Goal: Complete application form: Complete application form

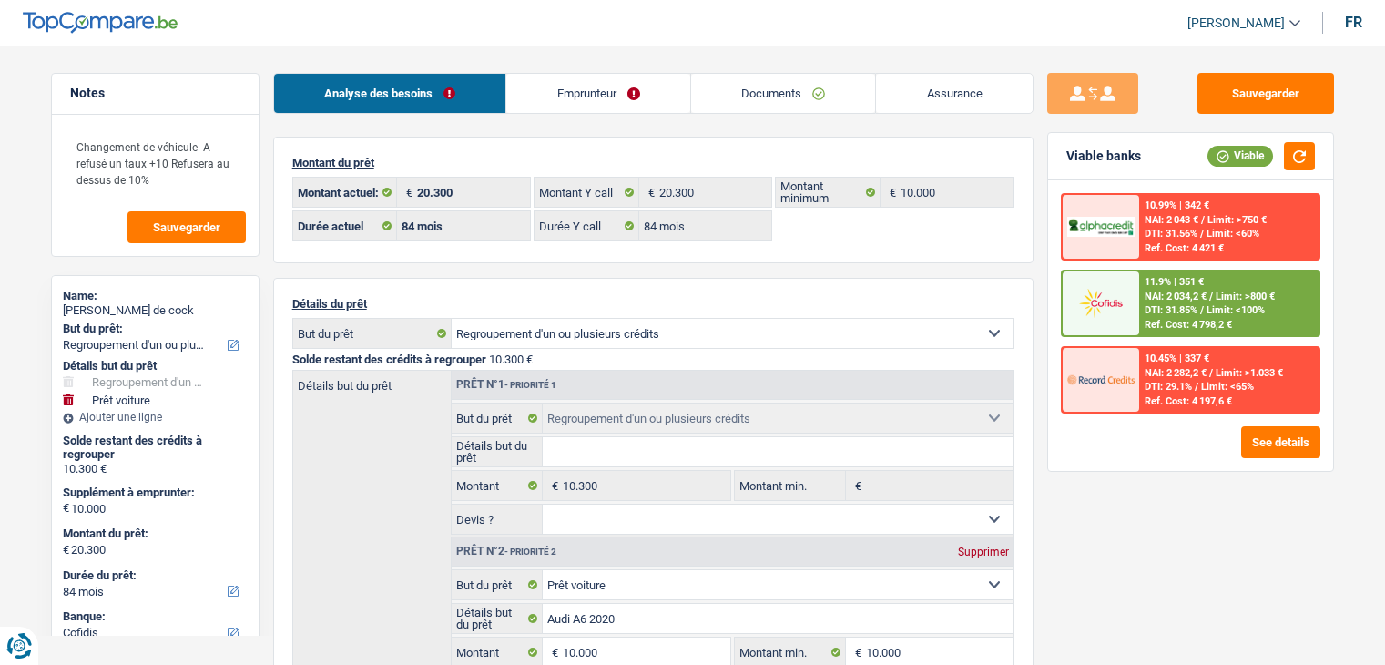
select select "refinancing"
select select "car"
select select "84"
select select "cofidis"
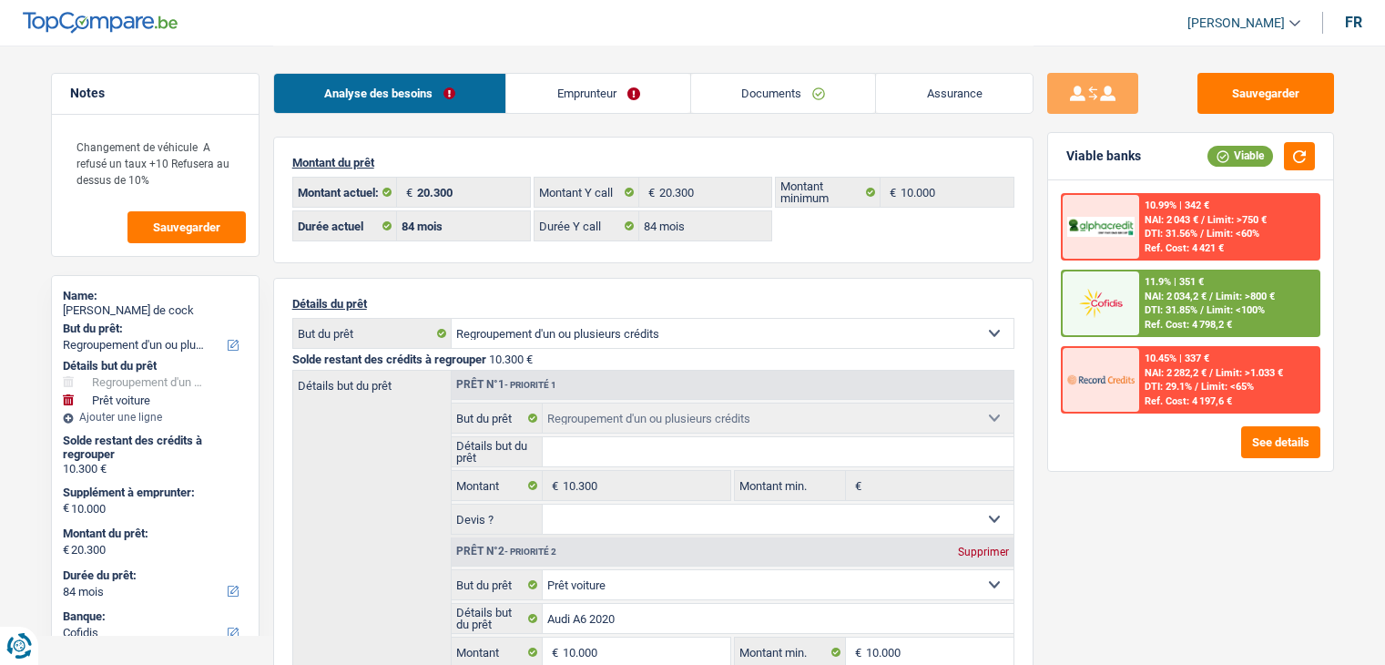
select select "84"
select select "refinancing"
select select "car"
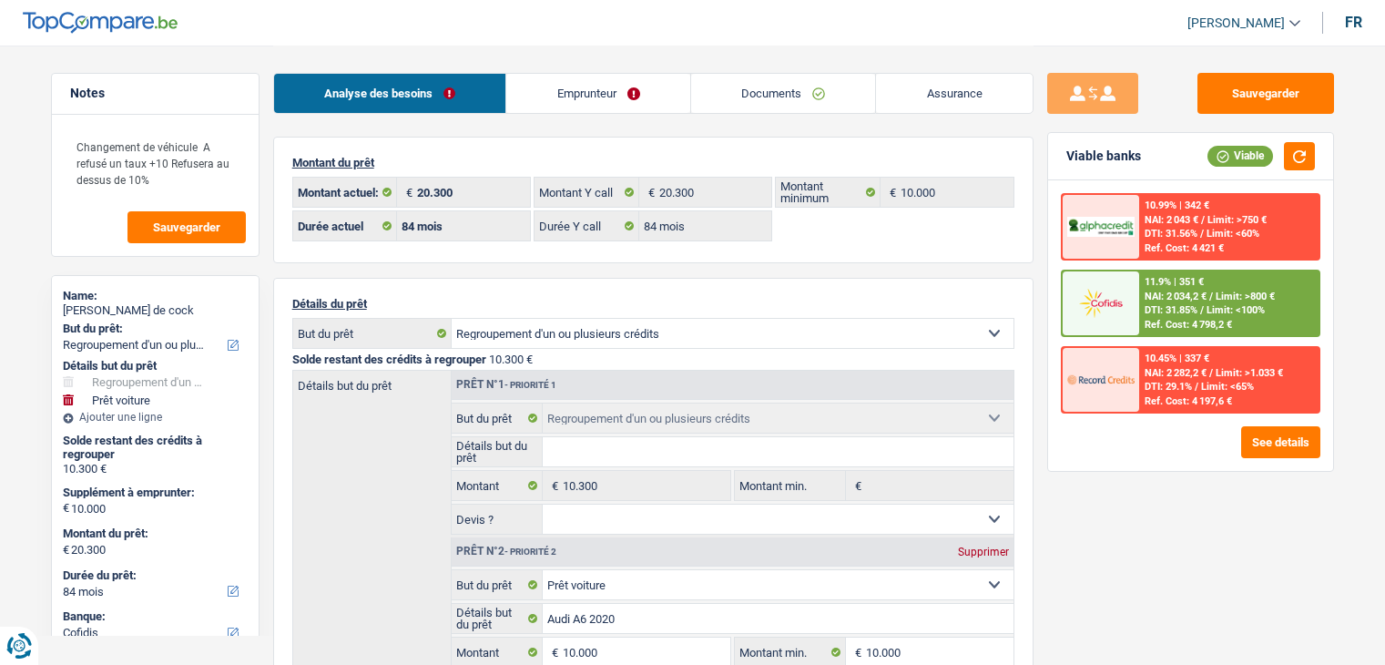
select select "false"
select select "84"
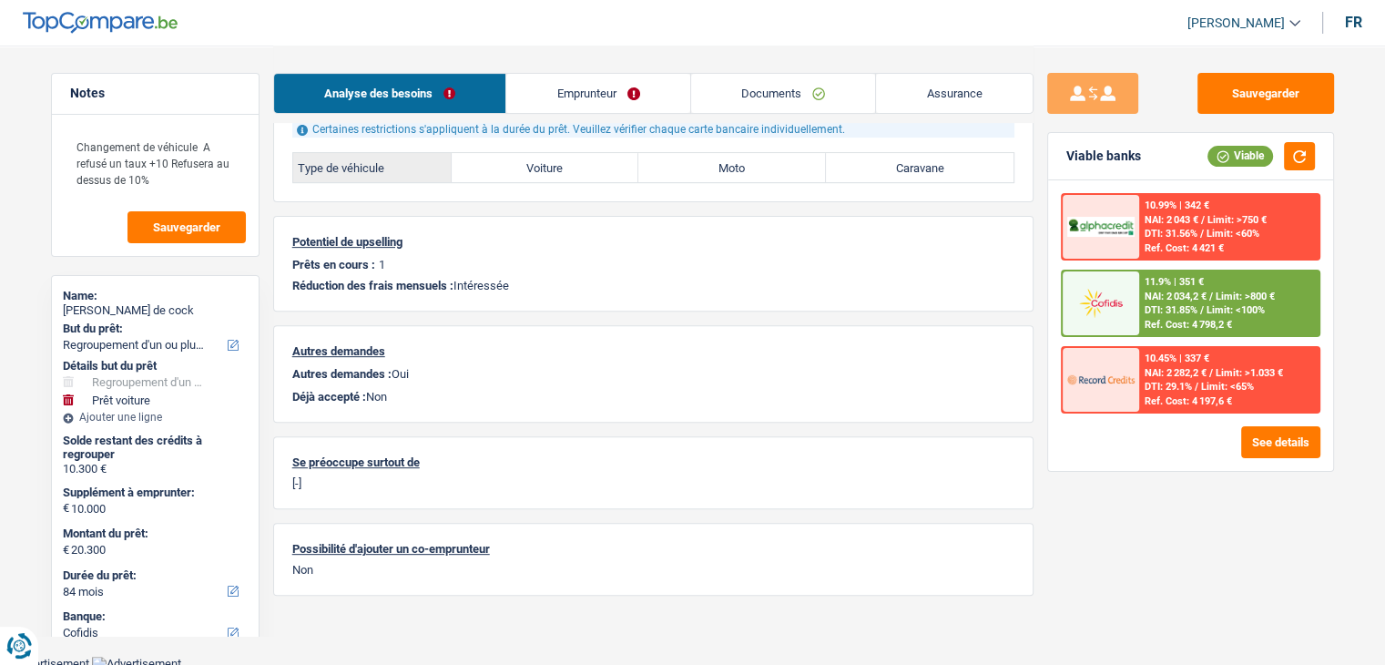
click at [1298, 23] on link "[PERSON_NAME]" at bounding box center [1236, 23] width 127 height 30
click at [1236, 62] on button "Se déconnecter" at bounding box center [1190, 57] width 162 height 36
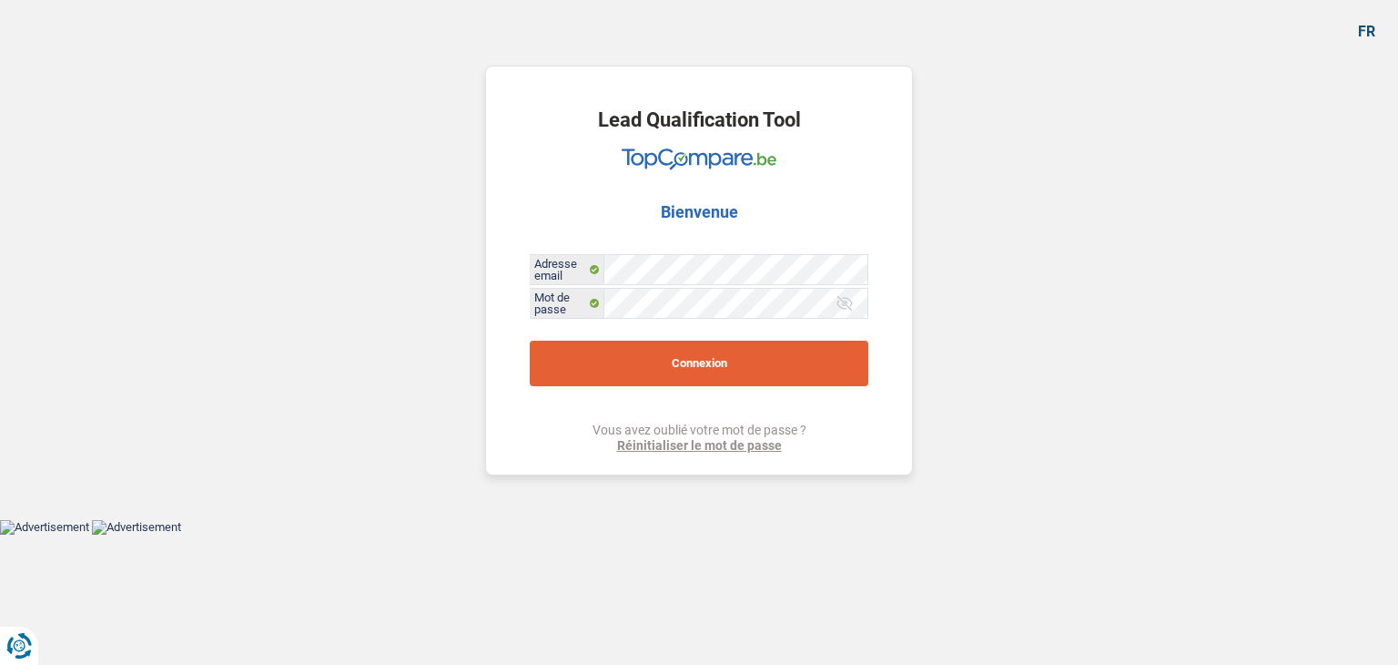
click at [714, 353] on button "Connexion" at bounding box center [699, 363] width 339 height 46
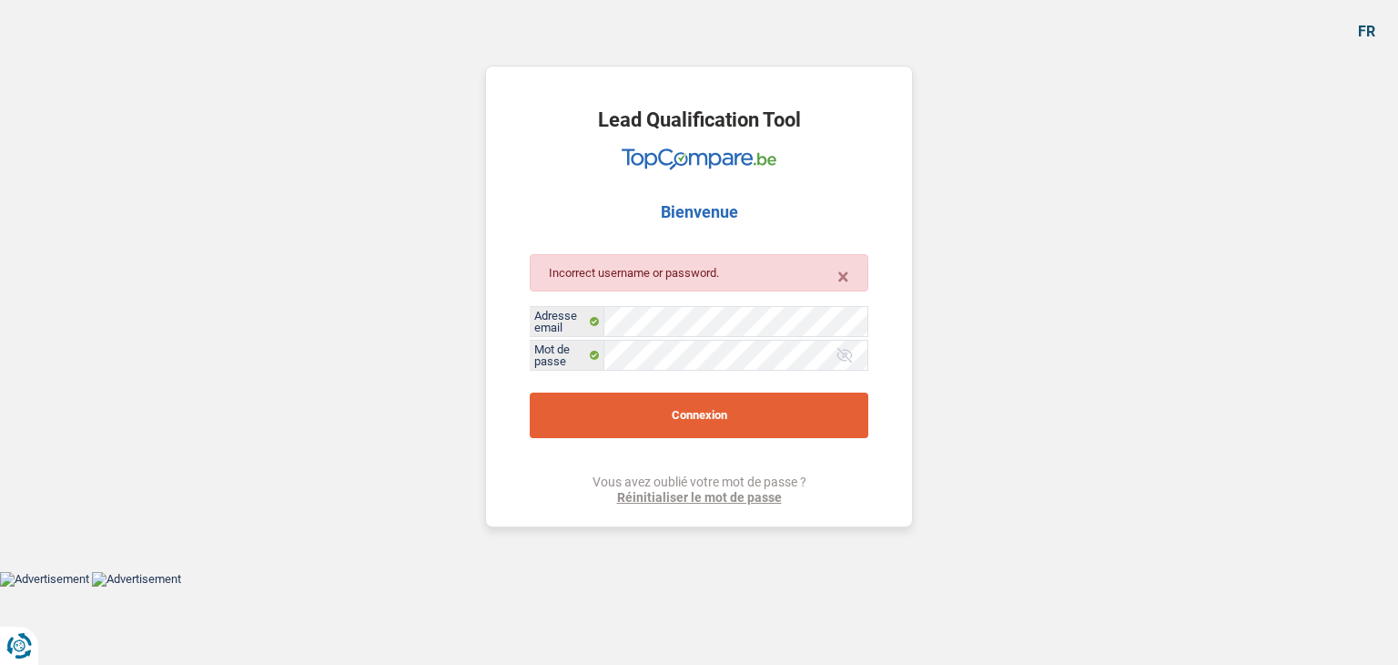
click at [779, 411] on button "Connexion" at bounding box center [699, 415] width 339 height 46
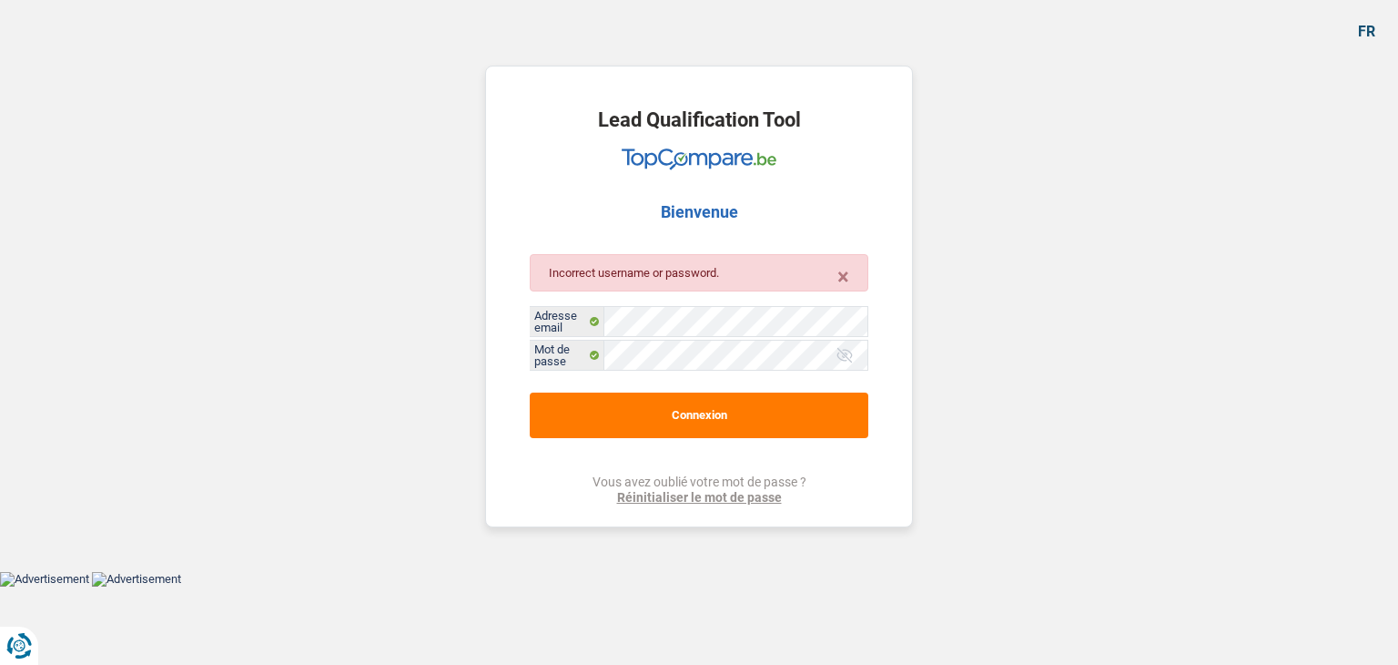
click at [846, 353] on div at bounding box center [845, 355] width 18 height 18
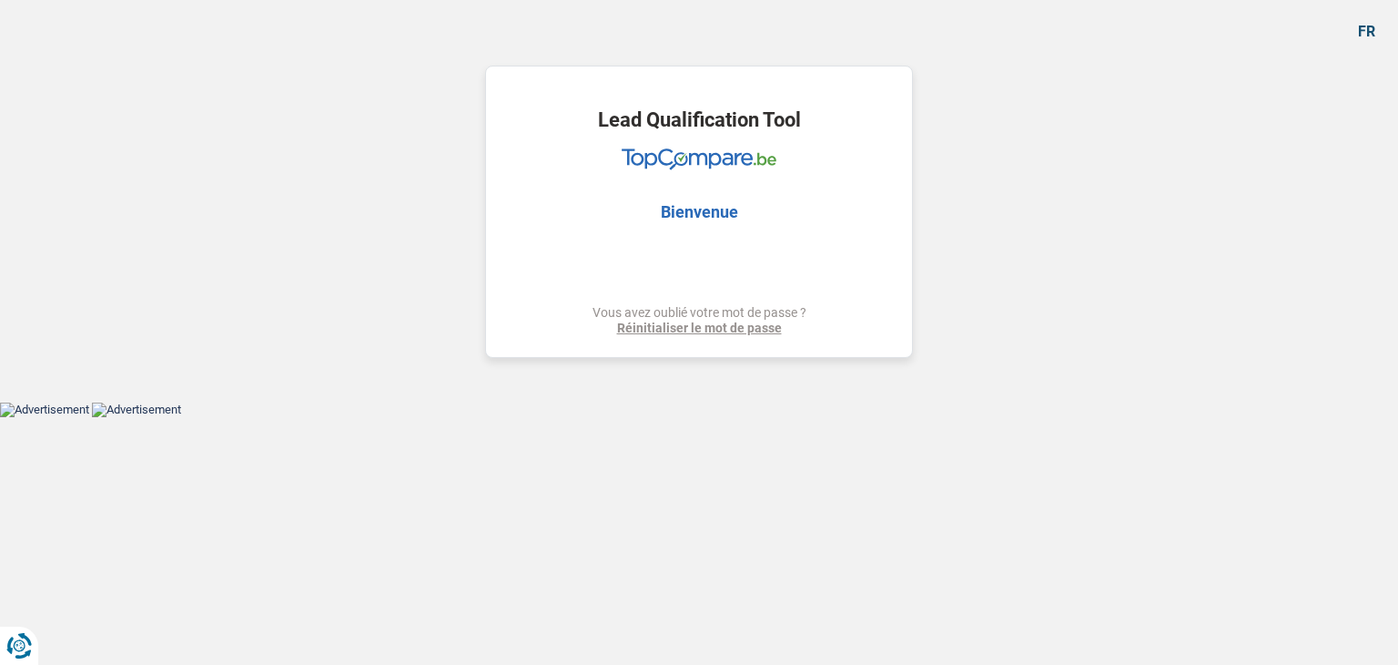
select select "refinancing"
select select "car"
select select "84"
select select "refinancing"
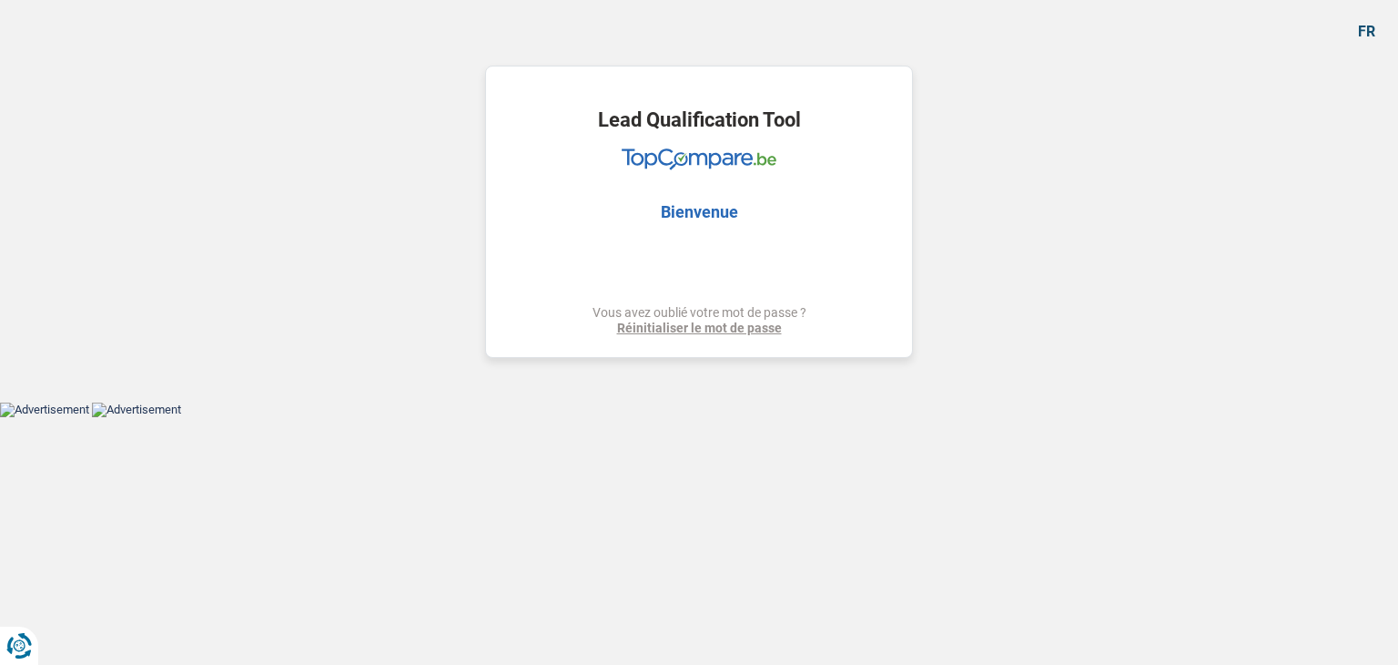
select select "refinancing"
select select "car"
select select "false"
select select "84"
select select "publicEmployee"
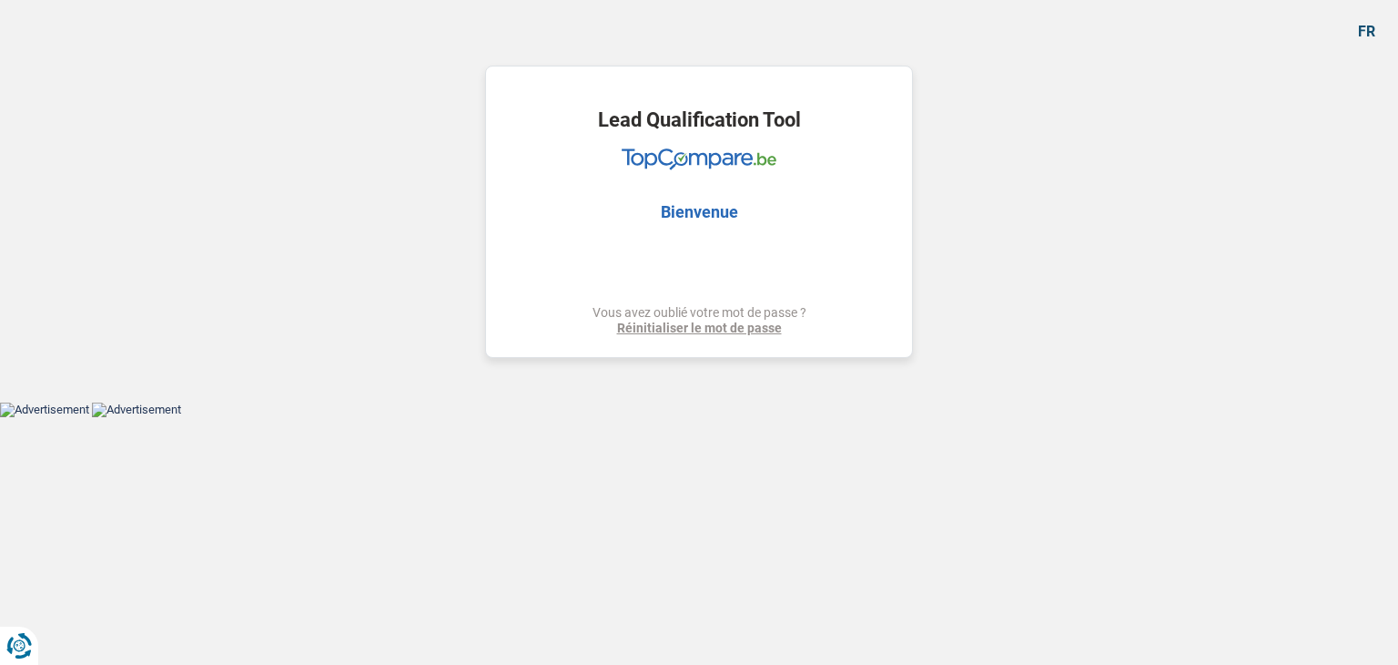
select select "netSalary"
select select "handicapAllowance"
select select "mealVouchers"
select select "rents"
select select "carLoan"
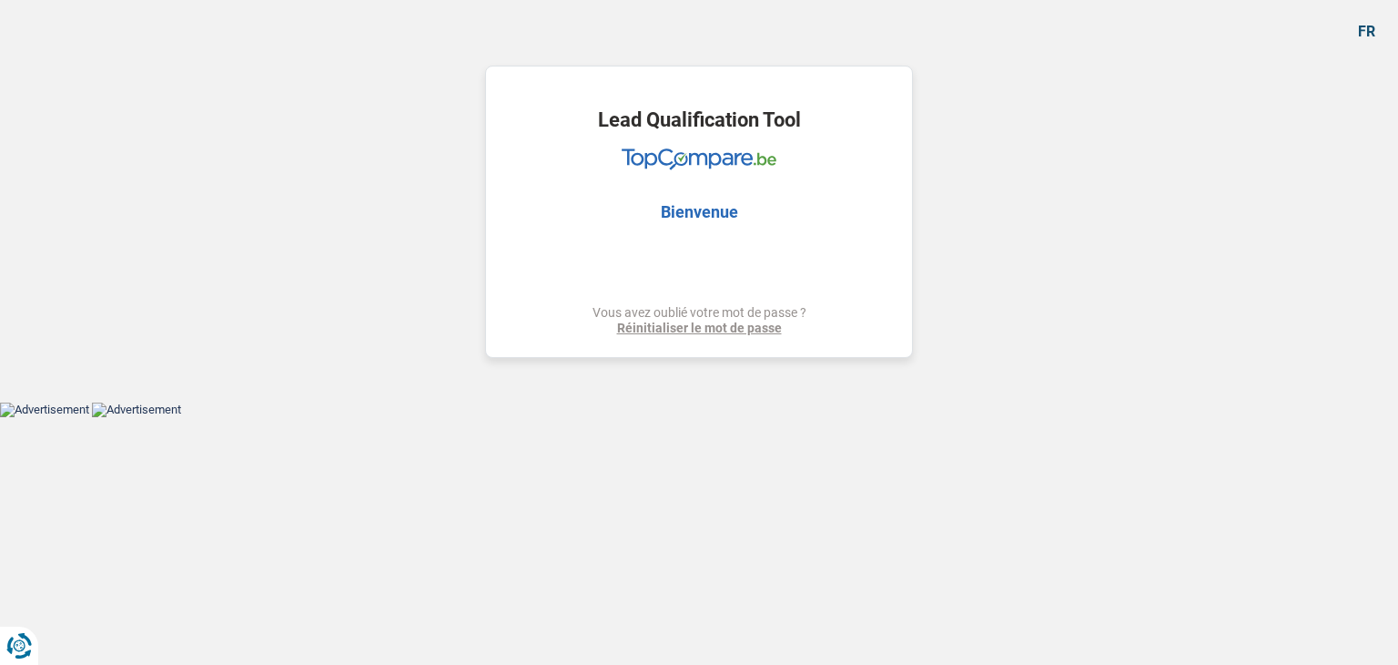
select select "48"
select select "refinancing"
select select "car"
select select "false"
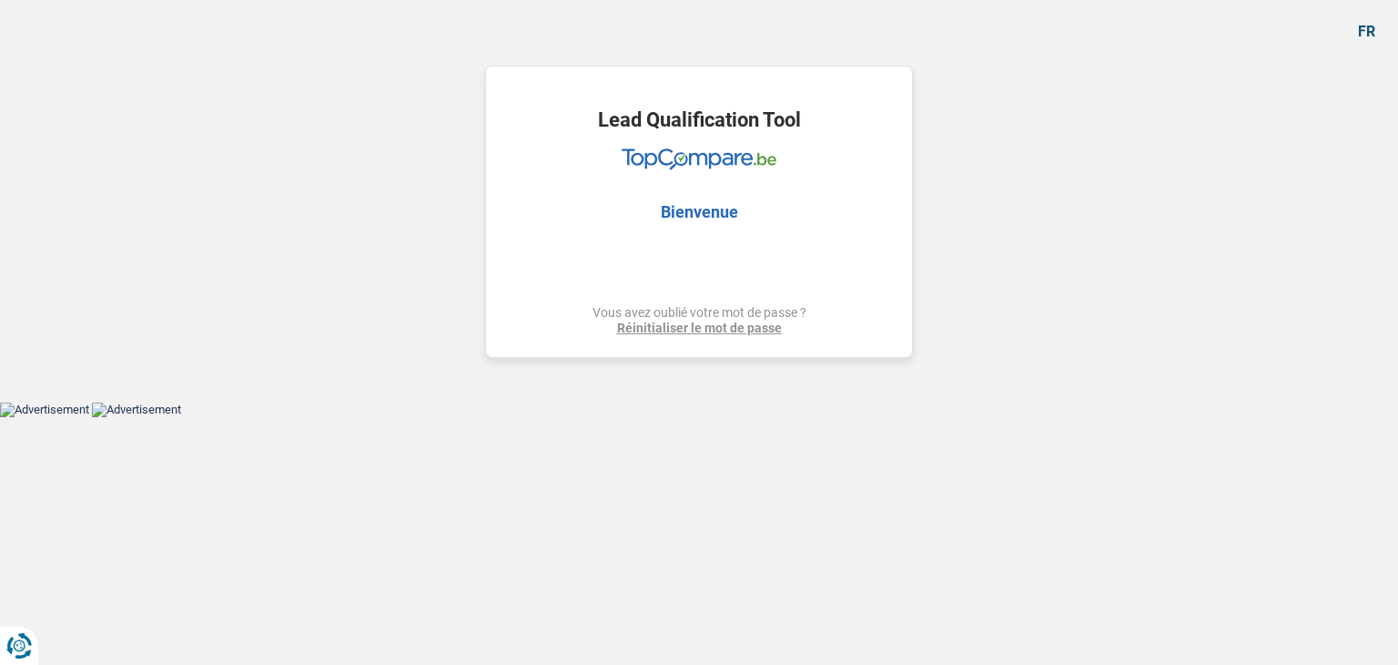
select select "84"
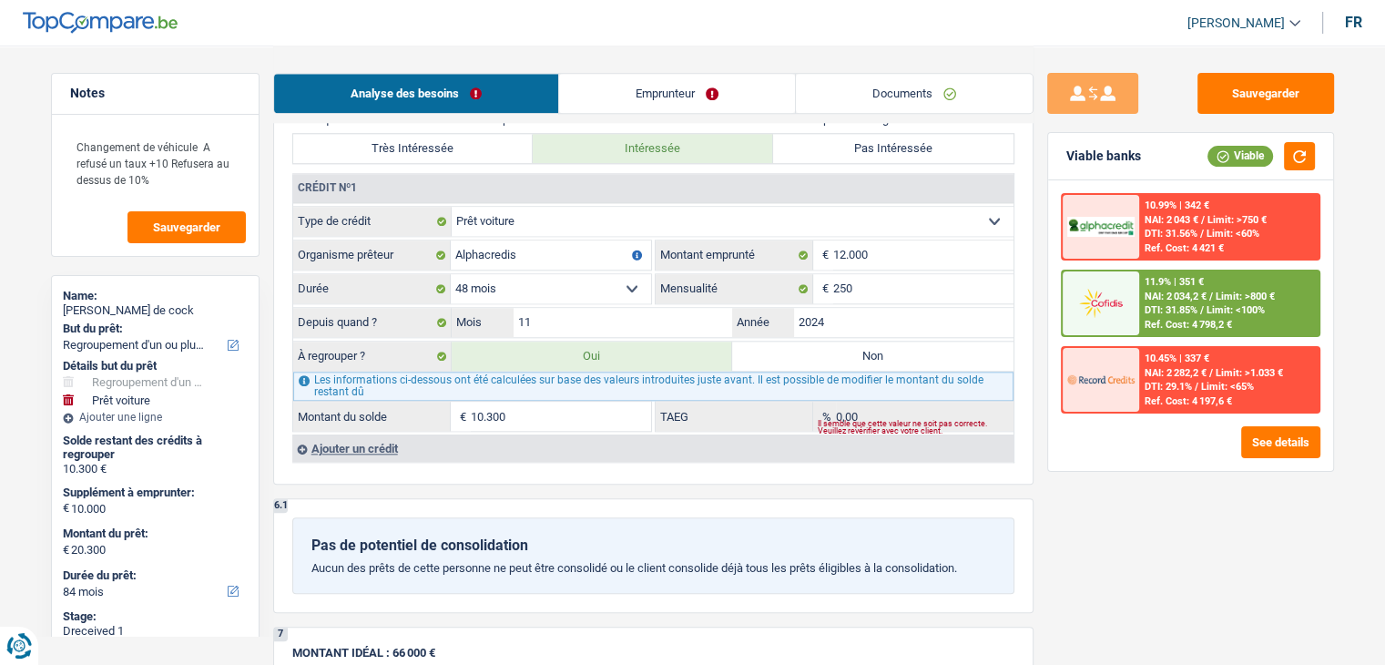
scroll to position [1821, 0]
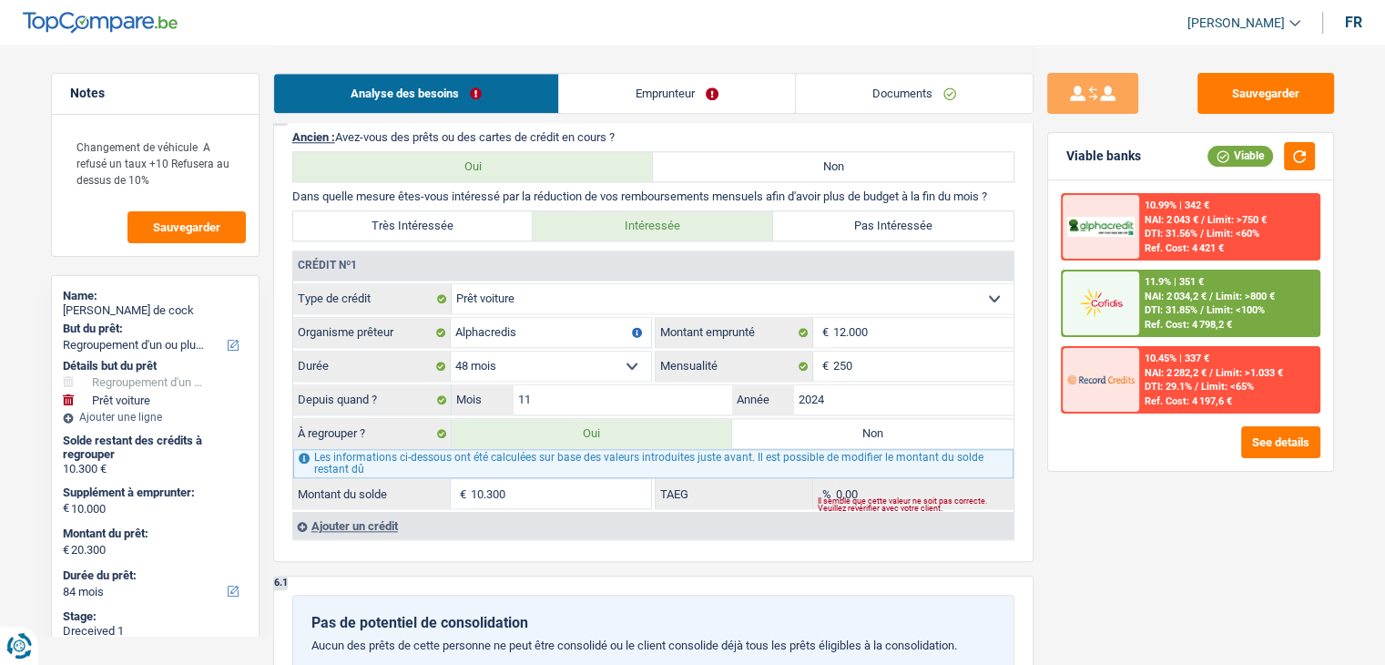
click at [834, 420] on label "Non" at bounding box center [872, 433] width 281 height 29
click at [834, 420] on input "Non" at bounding box center [872, 433] width 281 height 29
radio input "true"
select select "car"
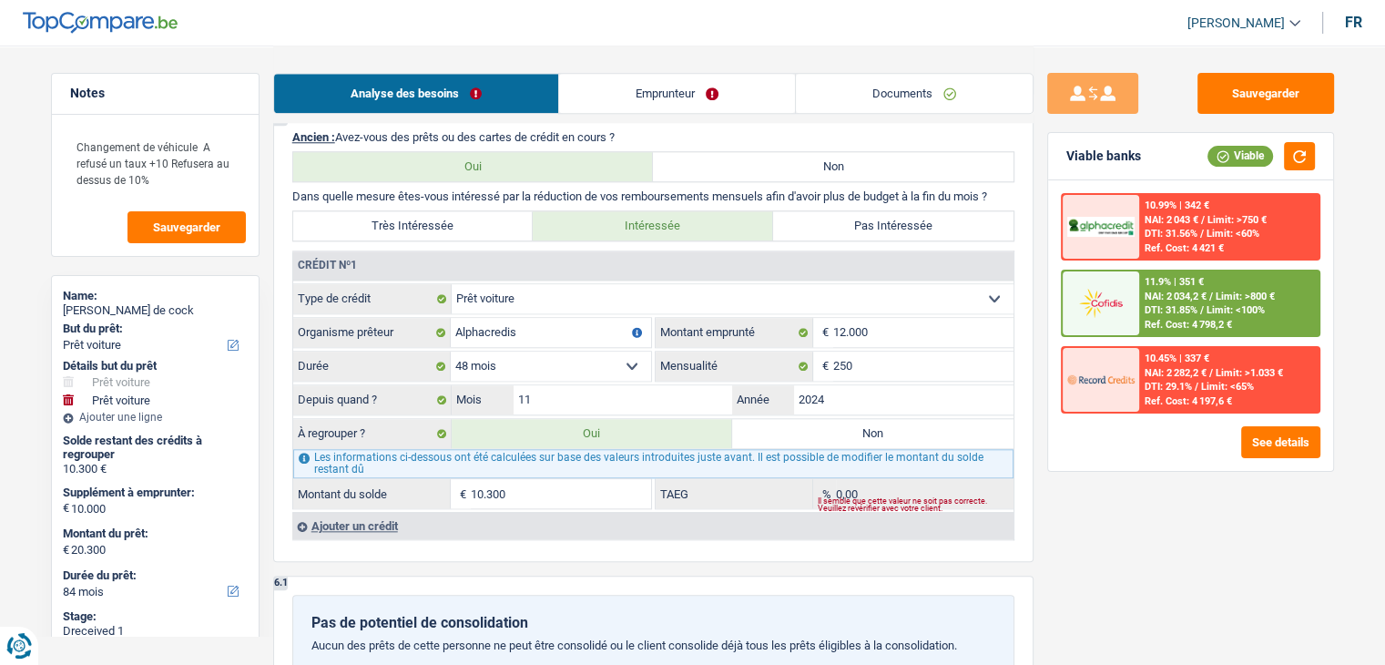
select select "48"
select select "car"
type input "Audi A6 2020"
type input "10.000"
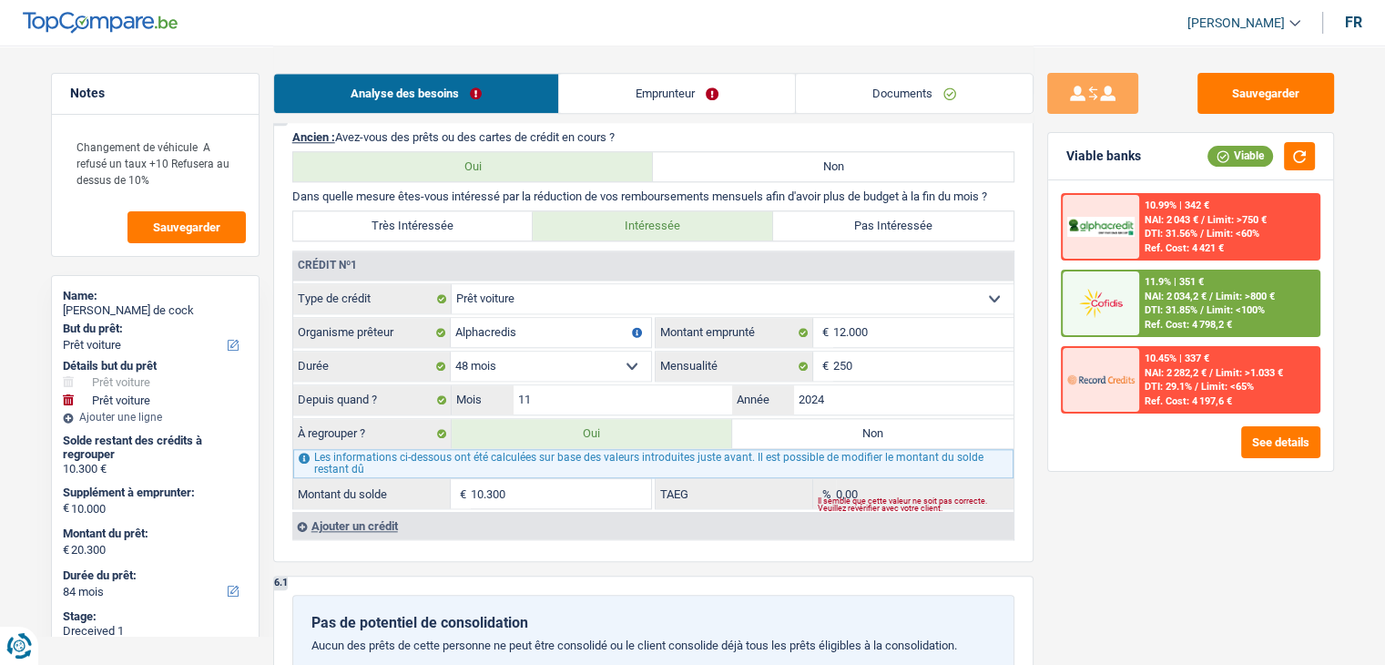
type input "10.000"
select select "false"
type input "30.300"
select select "48"
radio input "false"
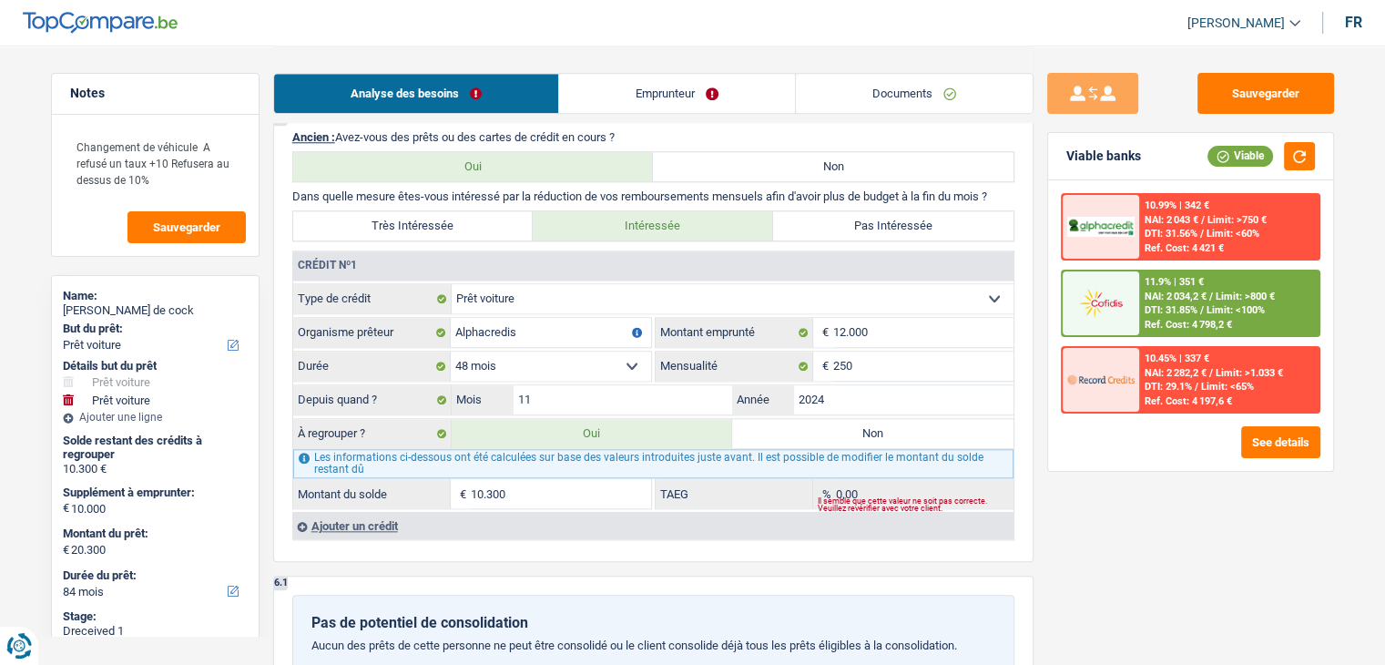
select select "car"
type input "Audi A6 2020"
type input "10.000"
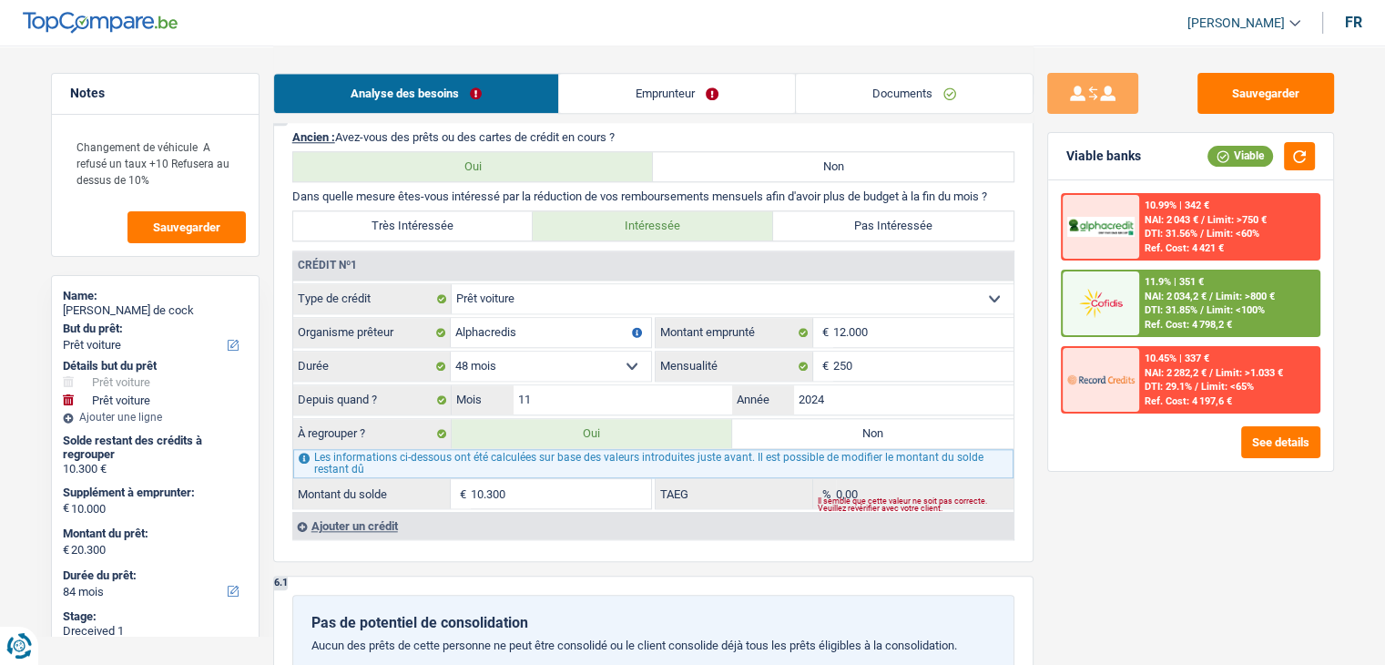
select select "false"
type input "30.300"
select select "48"
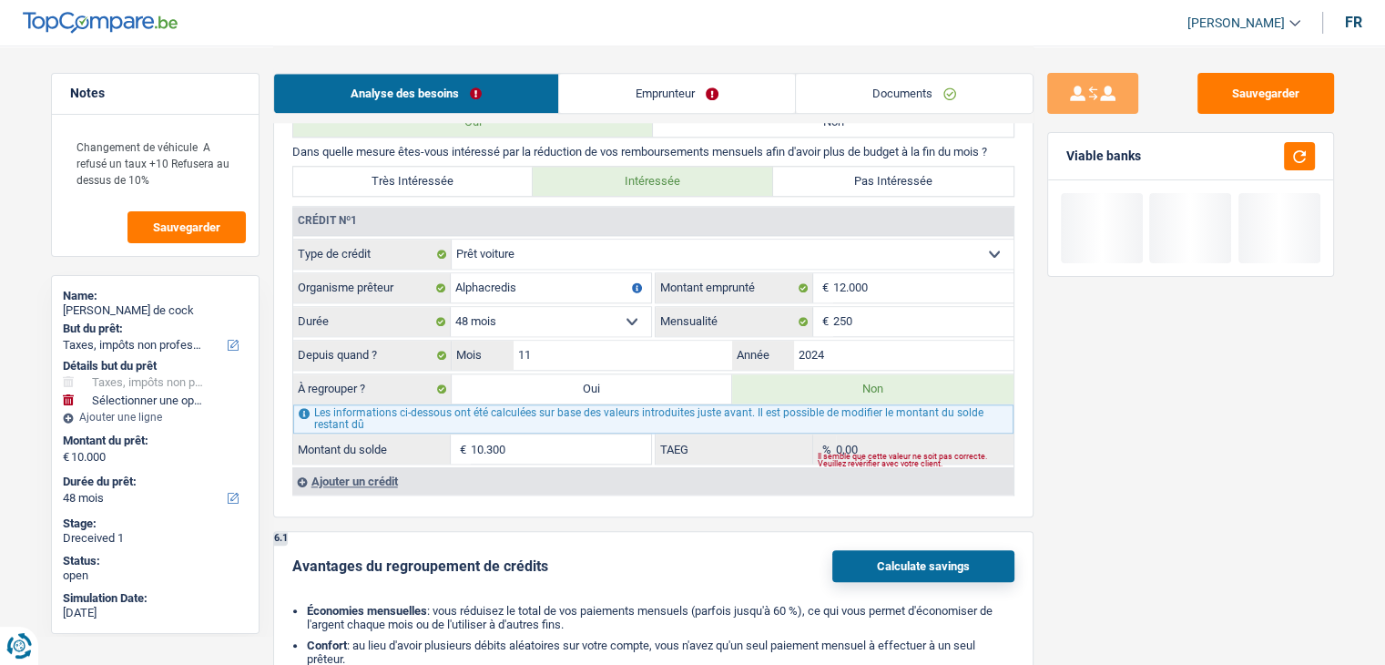
click at [936, 555] on button "Calculate savings" at bounding box center [923, 566] width 182 height 32
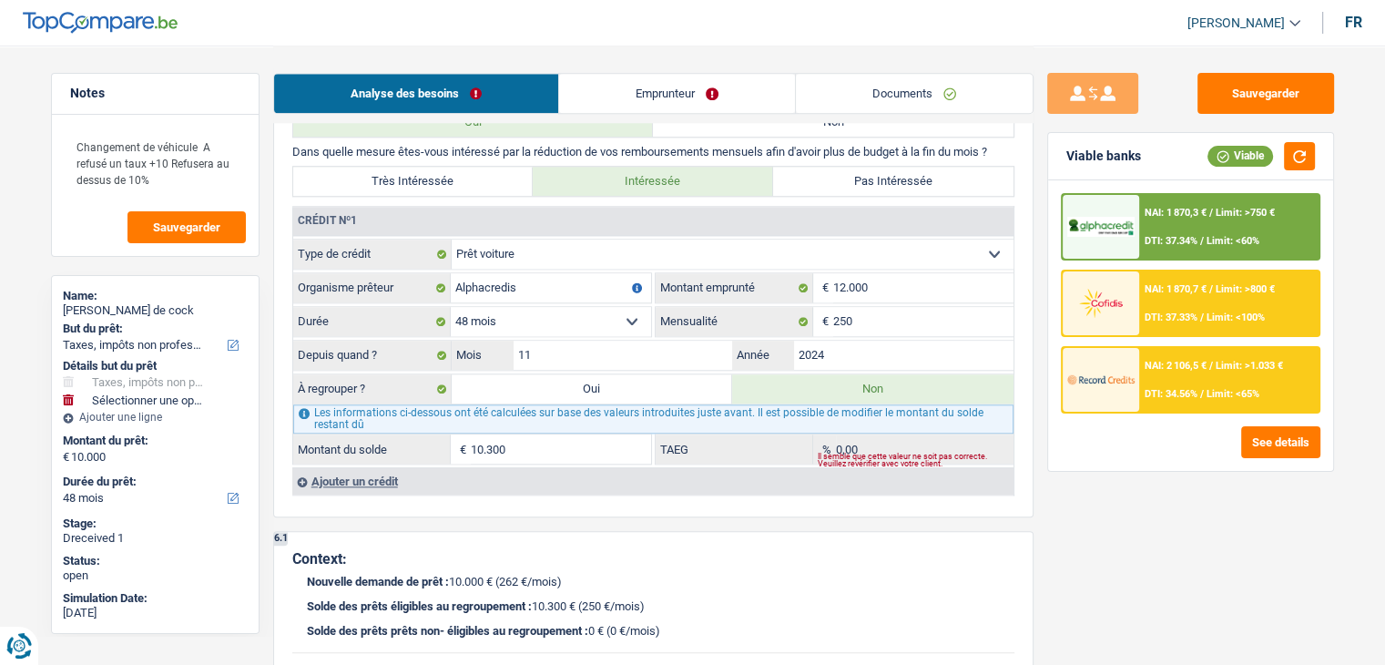
drag, startPoint x: 652, startPoint y: 377, endPoint x: 818, endPoint y: 397, distance: 166.9
click at [651, 376] on label "Oui" at bounding box center [592, 388] width 281 height 29
click at [651, 376] on input "Oui" at bounding box center [592, 388] width 281 height 29
radio input "true"
type input "20.300"
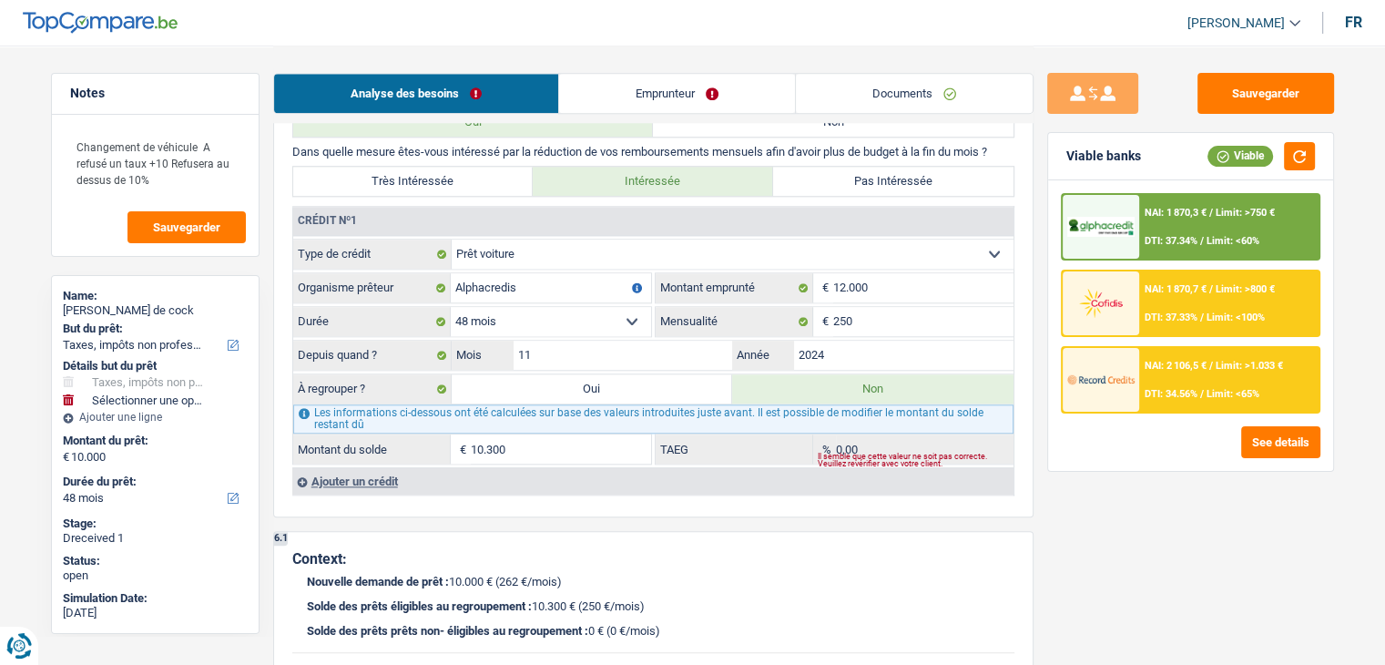
select select
radio input "false"
type input "20.300"
select select
type input "30.300"
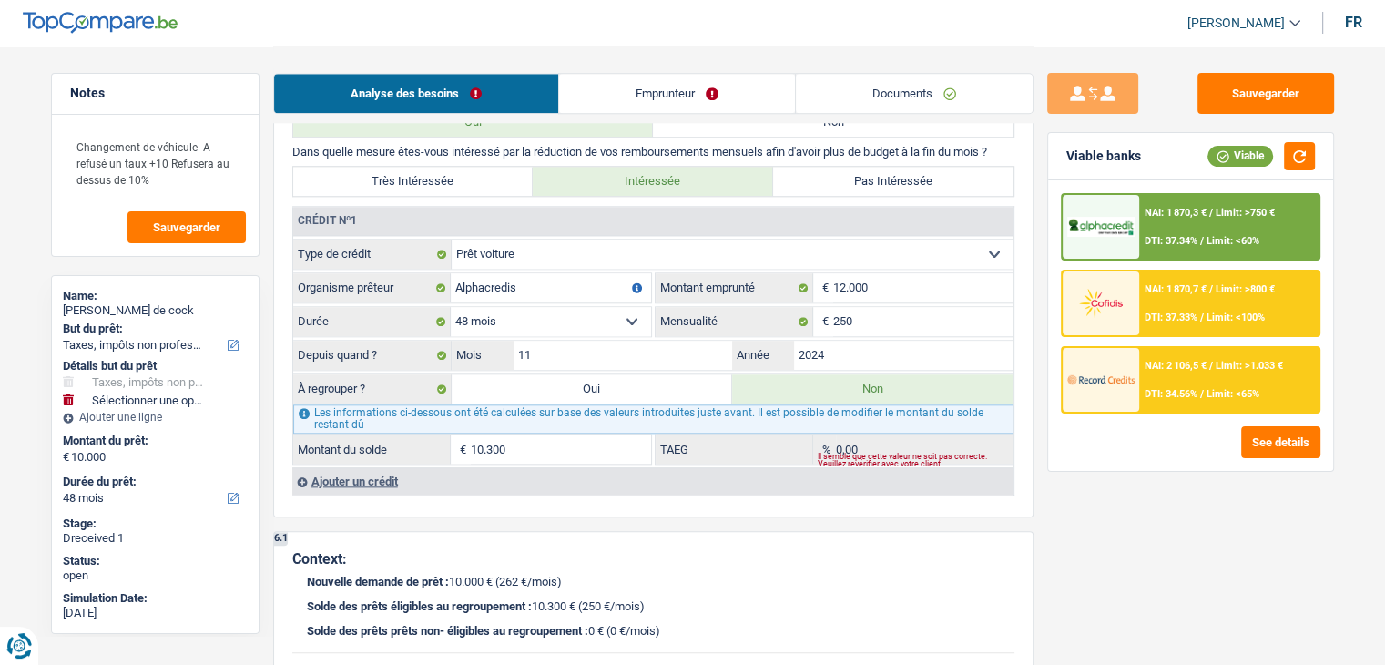
type input "Audi A6 2020"
type input "10.000"
select select "false"
select select "refinancing"
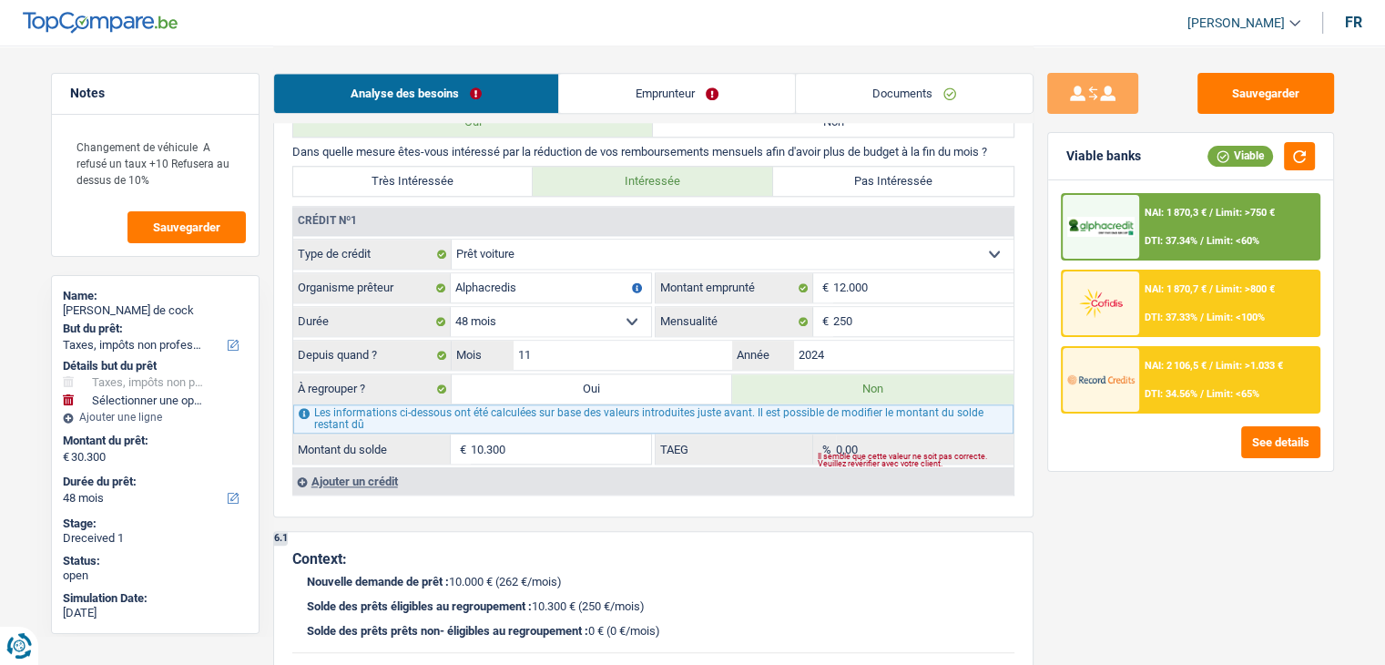
select select "refinancing"
select select "120"
select select "refinancing"
select select "120"
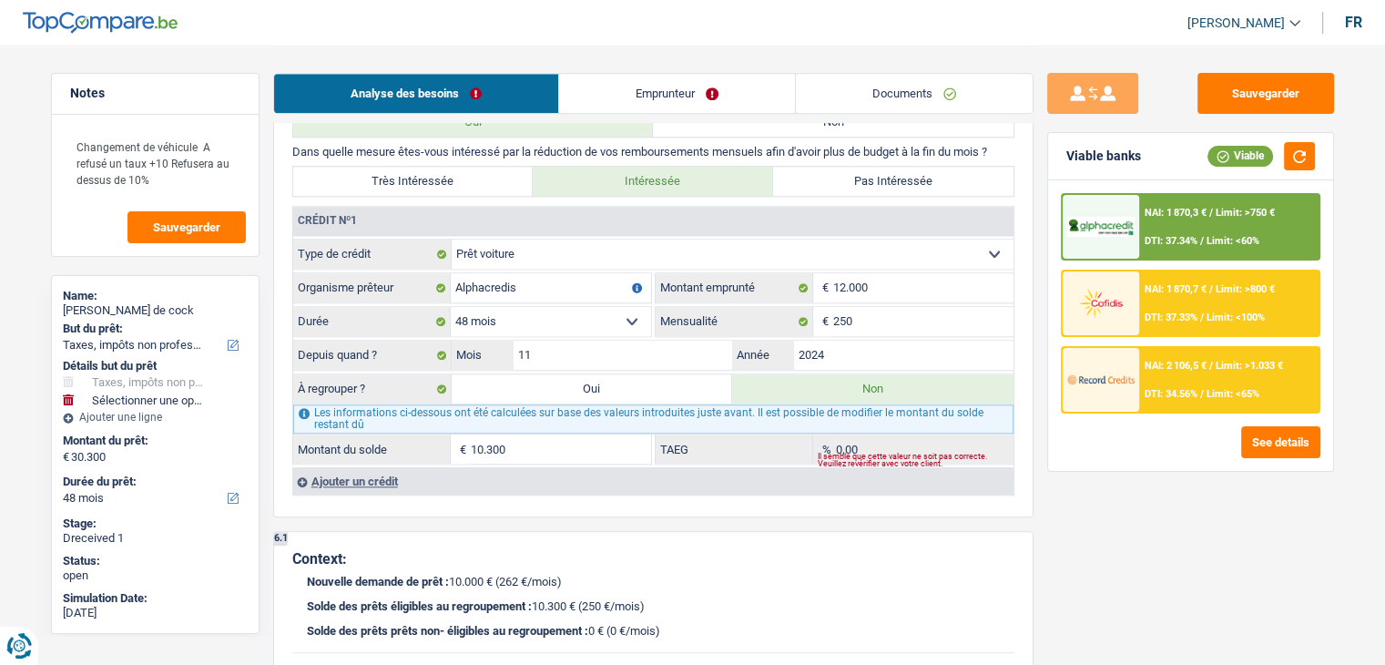
select select "refinancing"
select select "120"
select select "car"
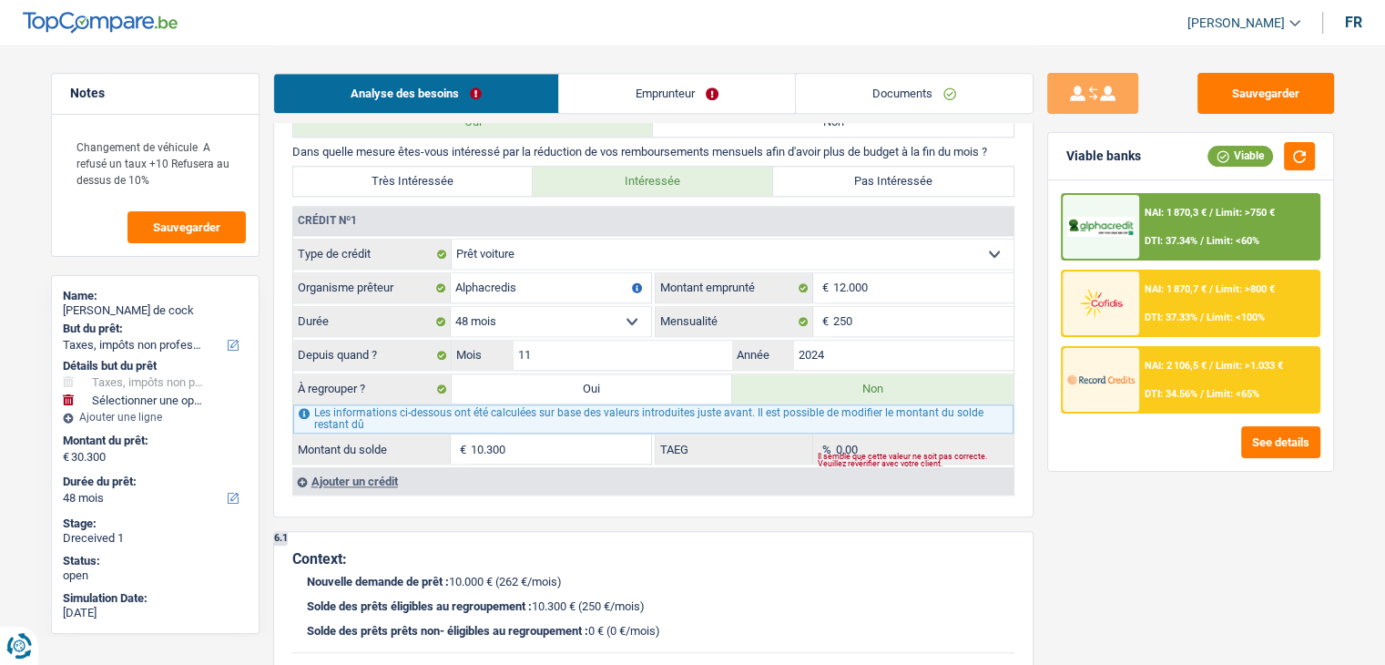
select select "car"
select select "false"
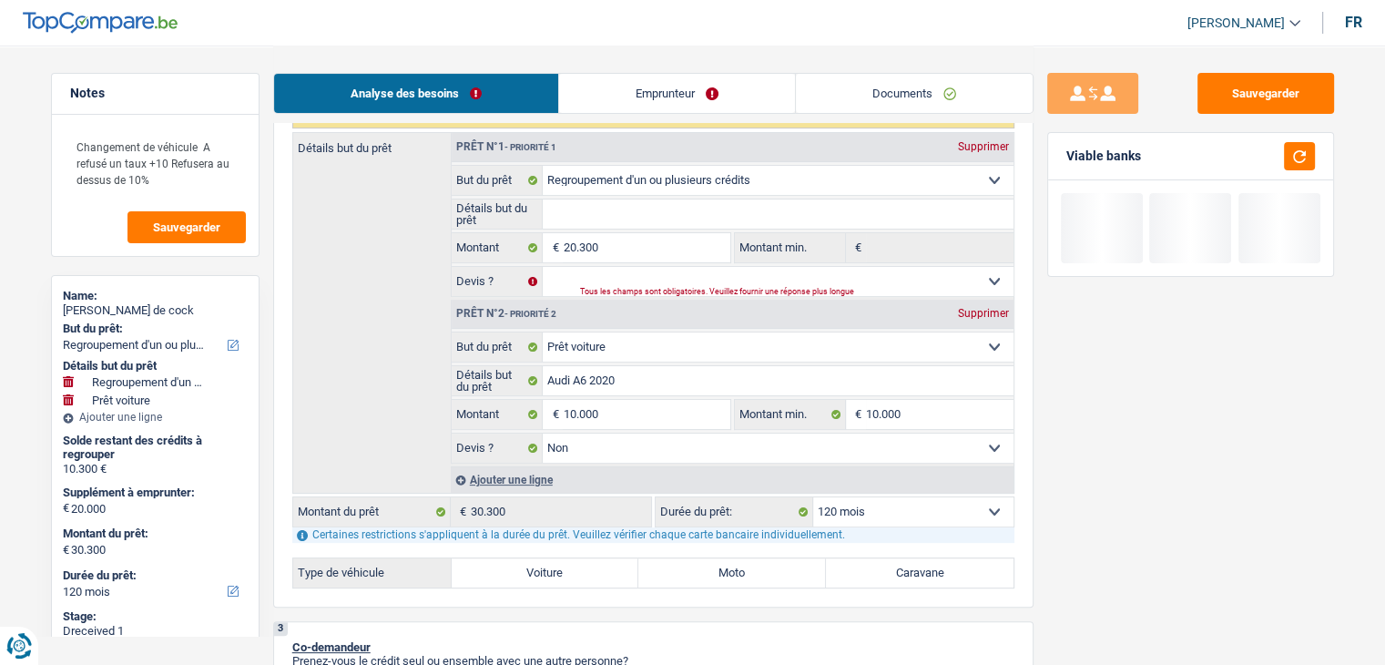
scroll to position [364, 0]
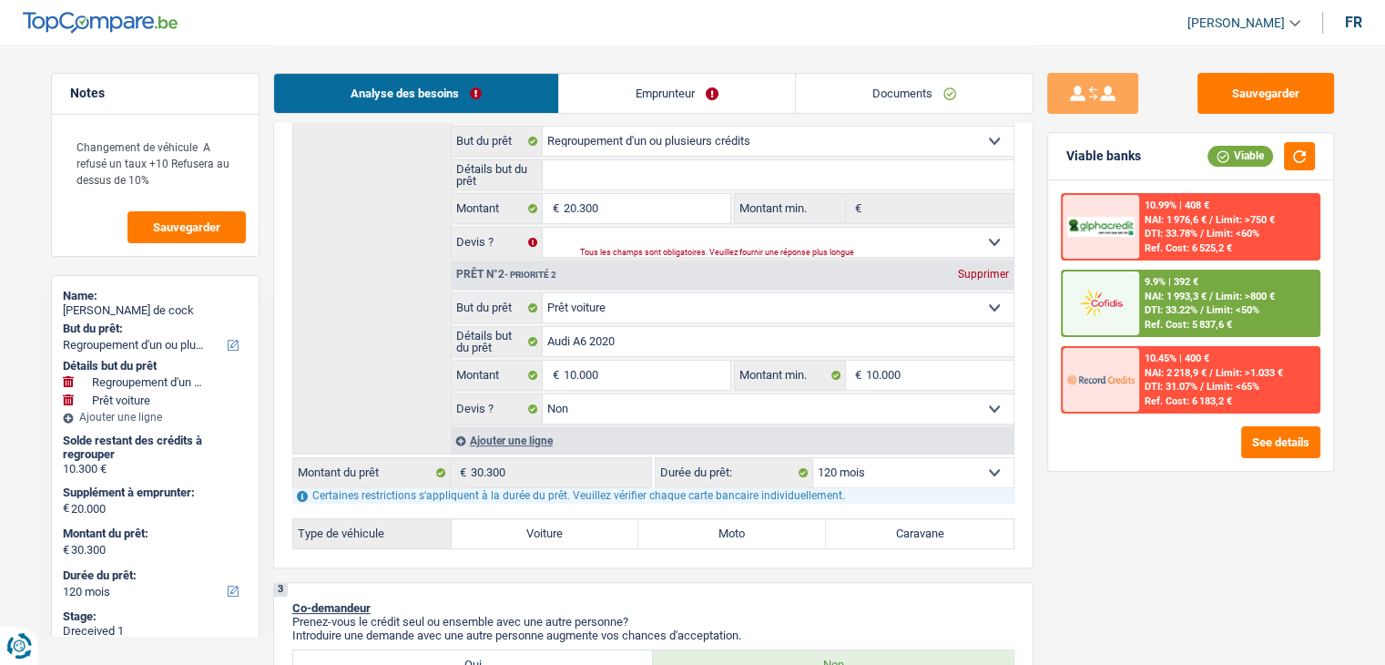
click at [896, 471] on select "12 mois 18 mois 24 mois 30 mois 36 mois 42 mois 48 mois 60 mois 72 mois 84 mois…" at bounding box center [913, 472] width 200 height 29
select select "84"
click at [813, 458] on select "12 mois 18 mois 24 mois 30 mois 36 mois 42 mois 48 mois 60 mois 72 mois 84 mois…" at bounding box center [913, 472] width 200 height 29
select select "84"
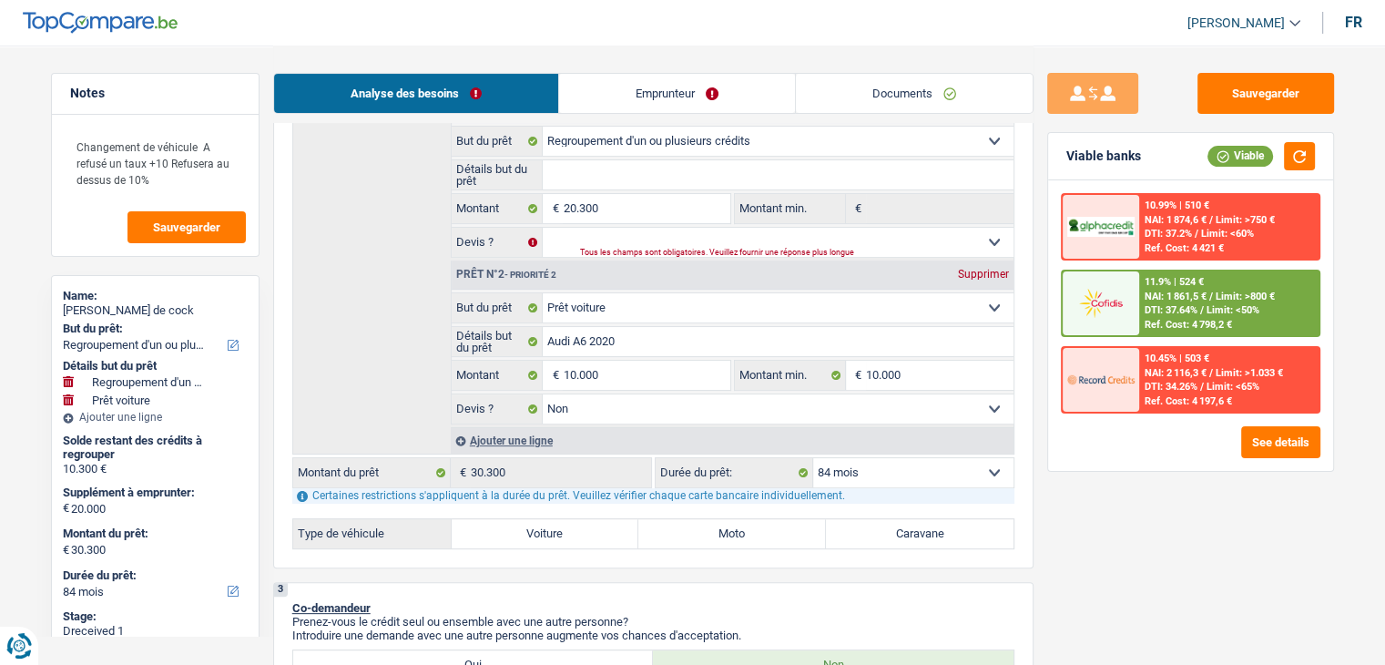
click at [940, 467] on select "12 mois 18 mois 24 mois 30 mois 36 mois 42 mois 48 mois 60 mois 72 mois 84 mois…" at bounding box center [913, 472] width 200 height 29
click at [1252, 91] on button "Sauvegarder" at bounding box center [1265, 93] width 137 height 41
